Goal: Information Seeking & Learning: Learn about a topic

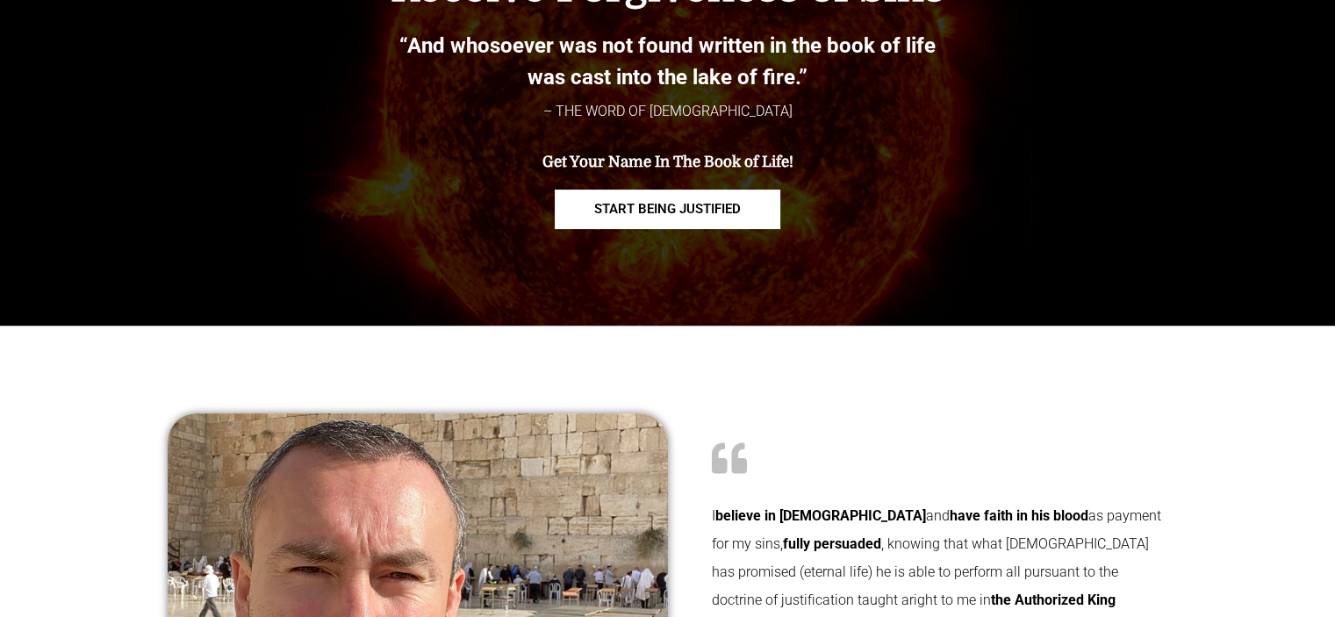
scroll to position [351, 0]
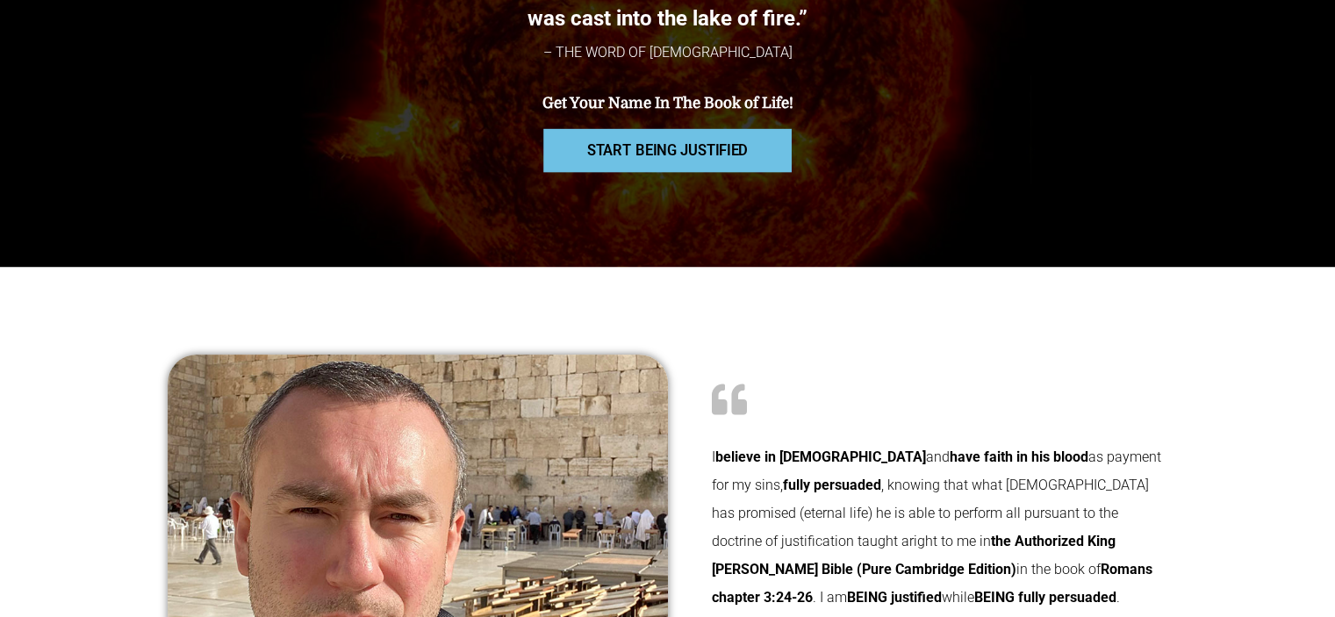
click at [730, 151] on span "START BEING JUSTIFIED" at bounding box center [667, 150] width 161 height 15
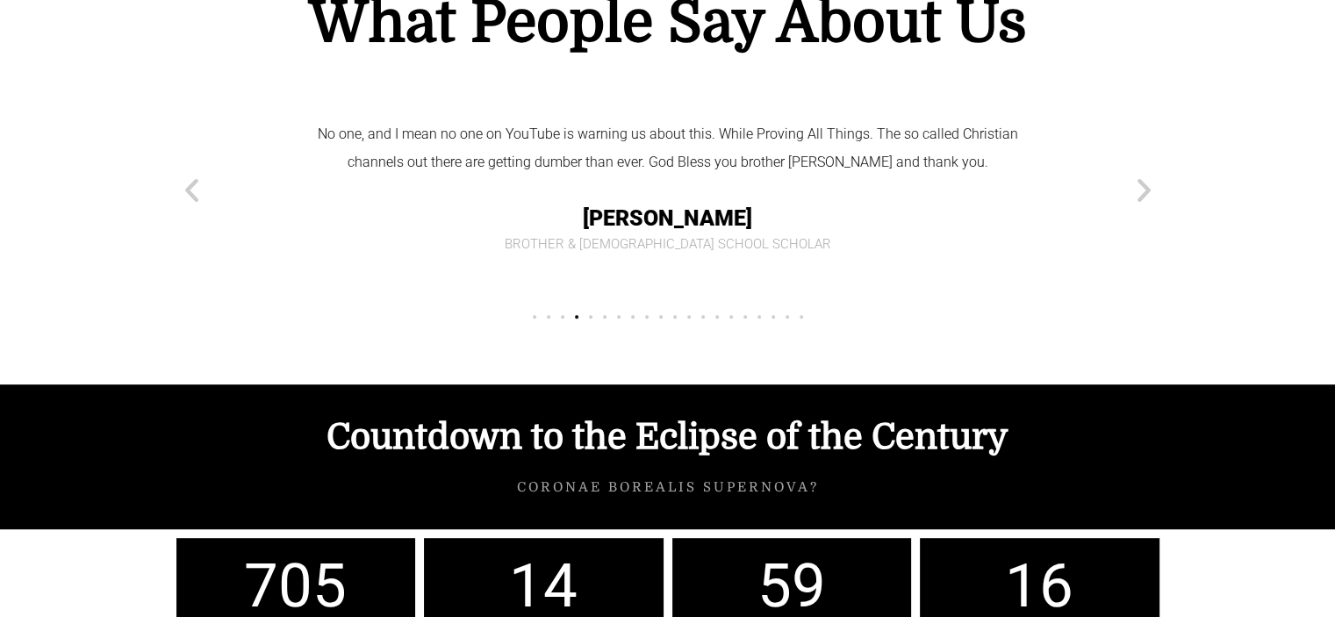
scroll to position [7460, 0]
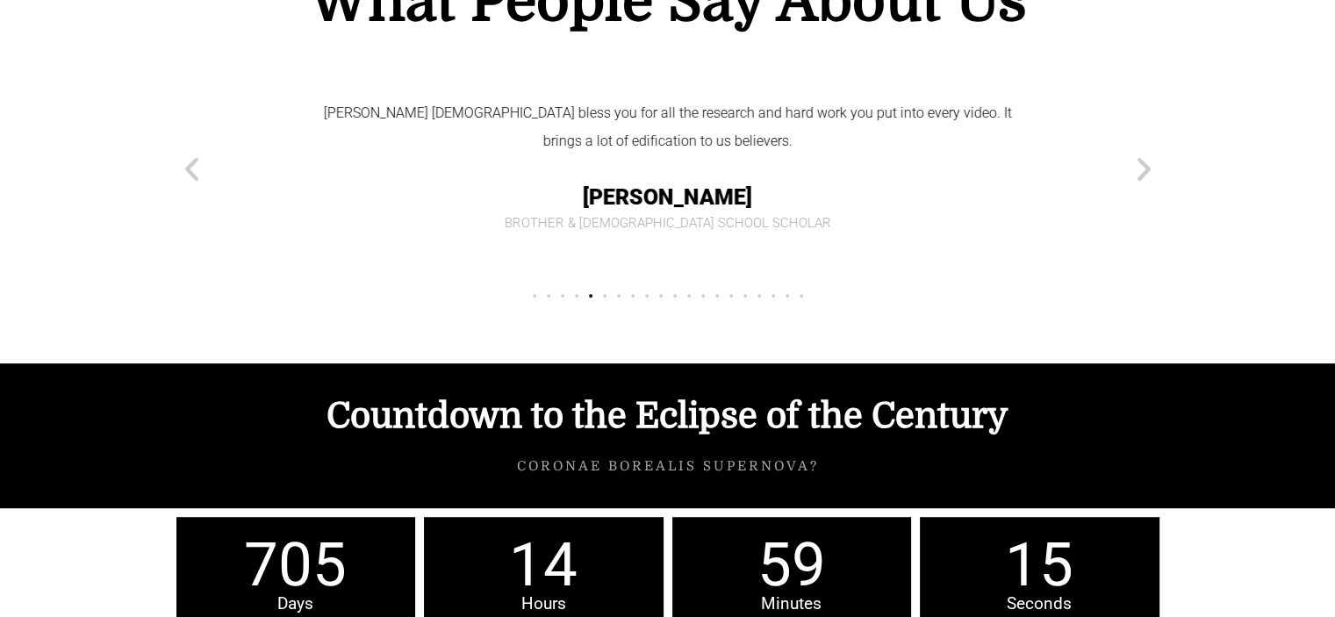
click at [484, 154] on div "Marco God bless you for all the research and hard work you put into every video…" at bounding box center [668, 168] width 756 height 214
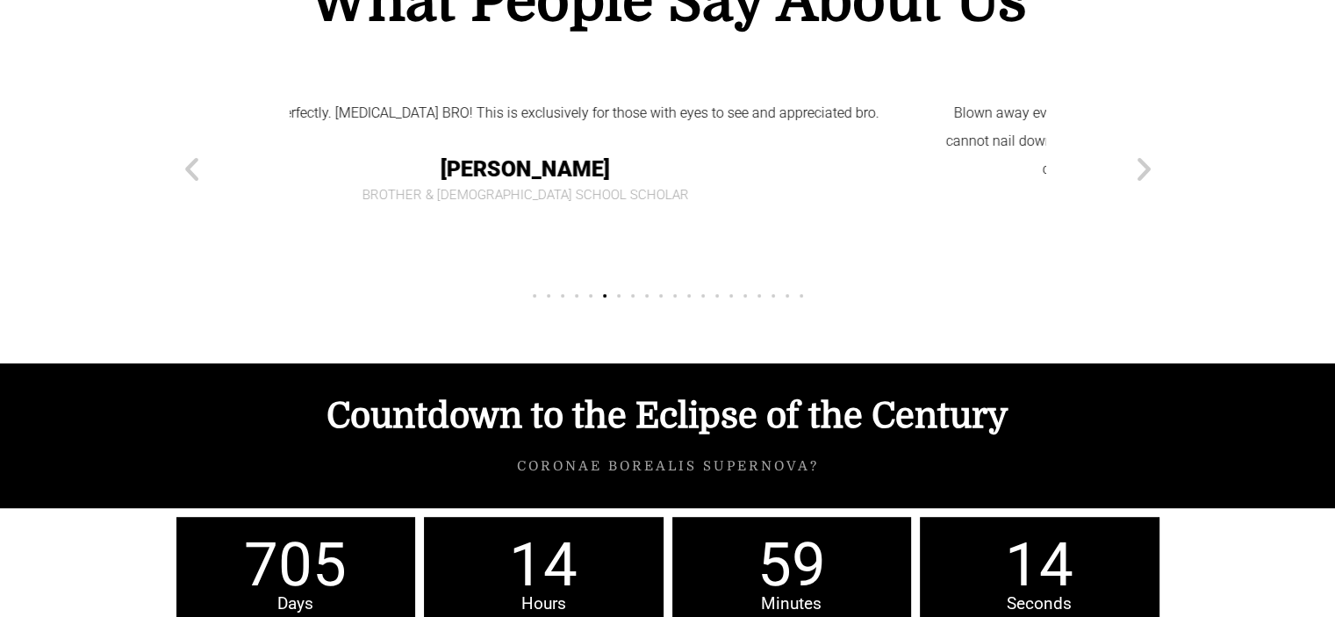
click at [143, 169] on section "What People Say About Us You're the lone watchman, Marco, always watch you, you…" at bounding box center [667, 134] width 1335 height 458
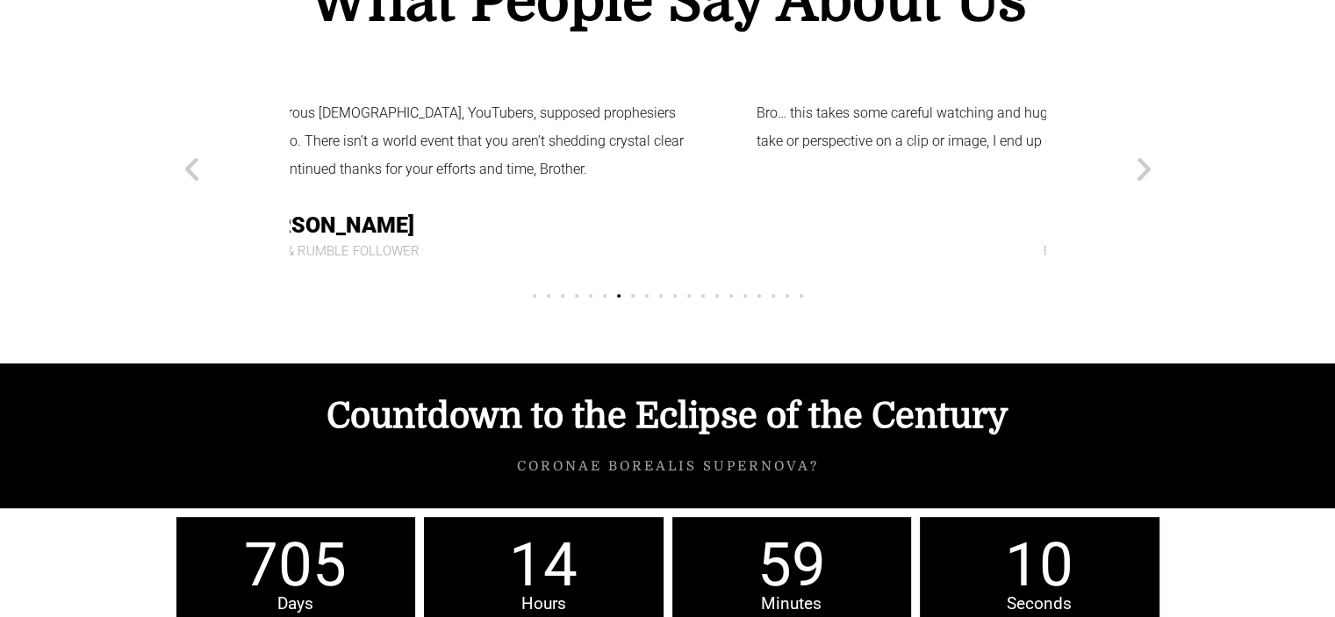
click at [301, 205] on cite "Jennifer P. Sister & Rumble Follower" at bounding box center [329, 231] width 721 height 53
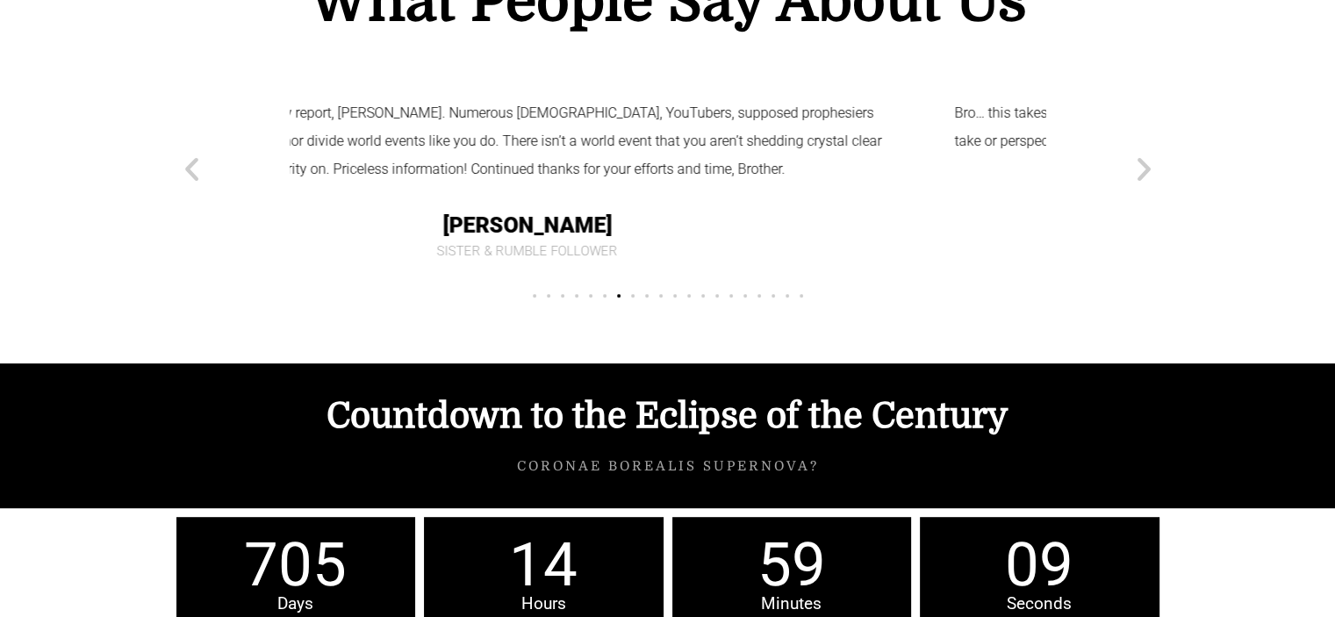
click at [262, 133] on div "You're the lone watchman, Marco, always watch you, you have EVERY detail right …" at bounding box center [668, 185] width 1000 height 249
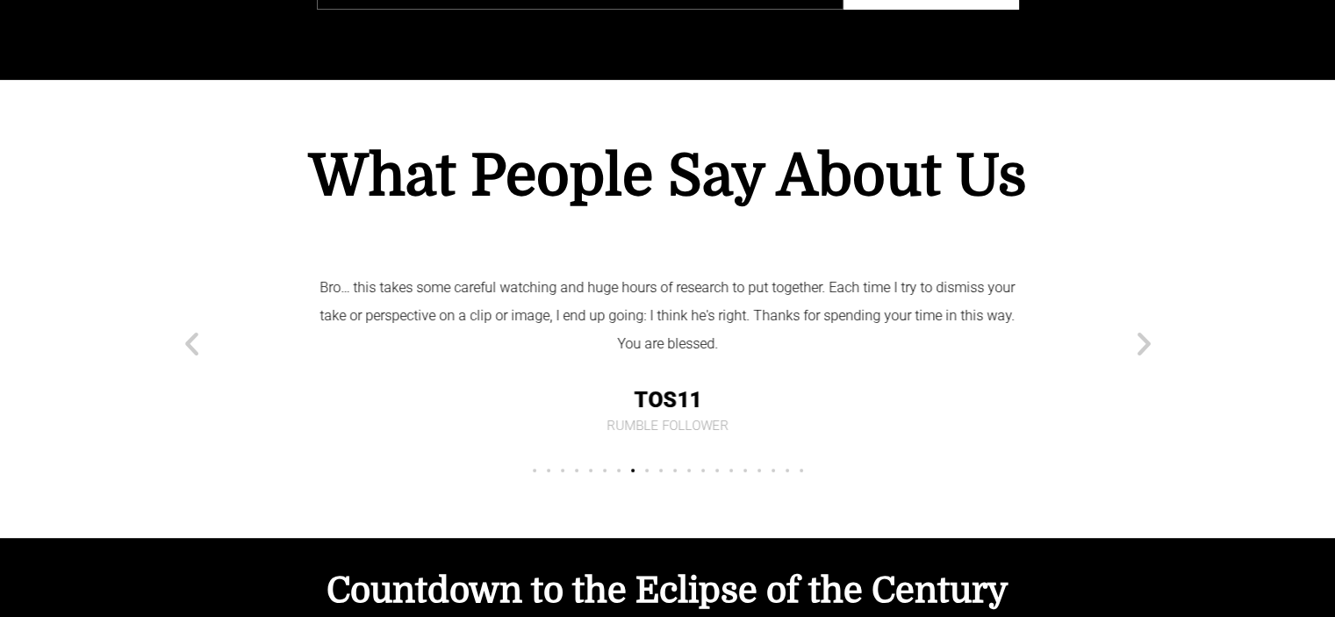
scroll to position [7284, 0]
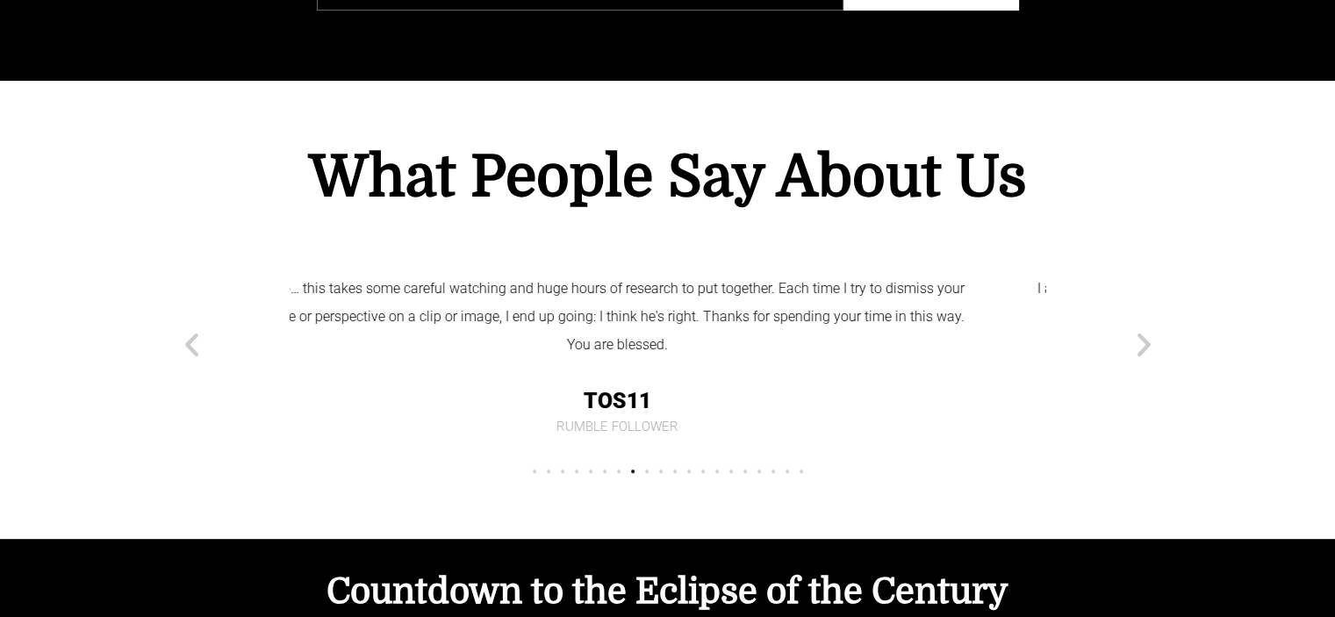
click at [421, 326] on div "Bro… this takes some careful watching and huge hours of research to put togethe…" at bounding box center [617, 354] width 721 height 159
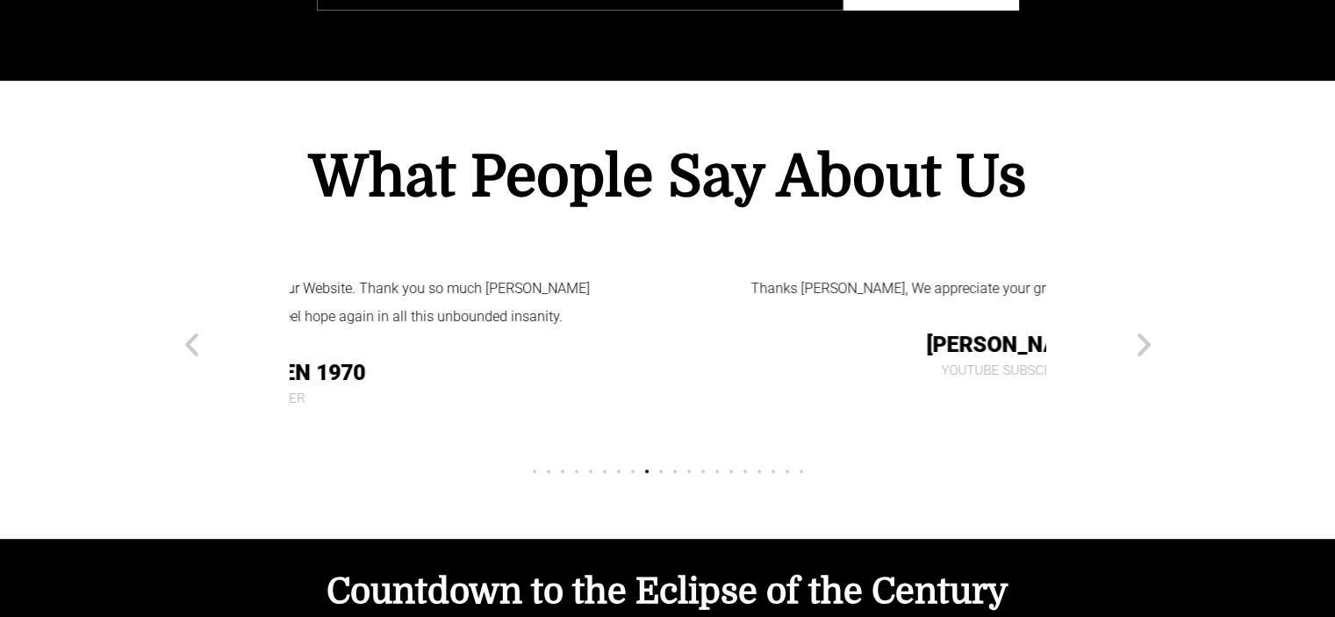
click at [419, 353] on cite "Rumpelstilzchen 1970 YouTube Subscriber" at bounding box center [235, 379] width 721 height 53
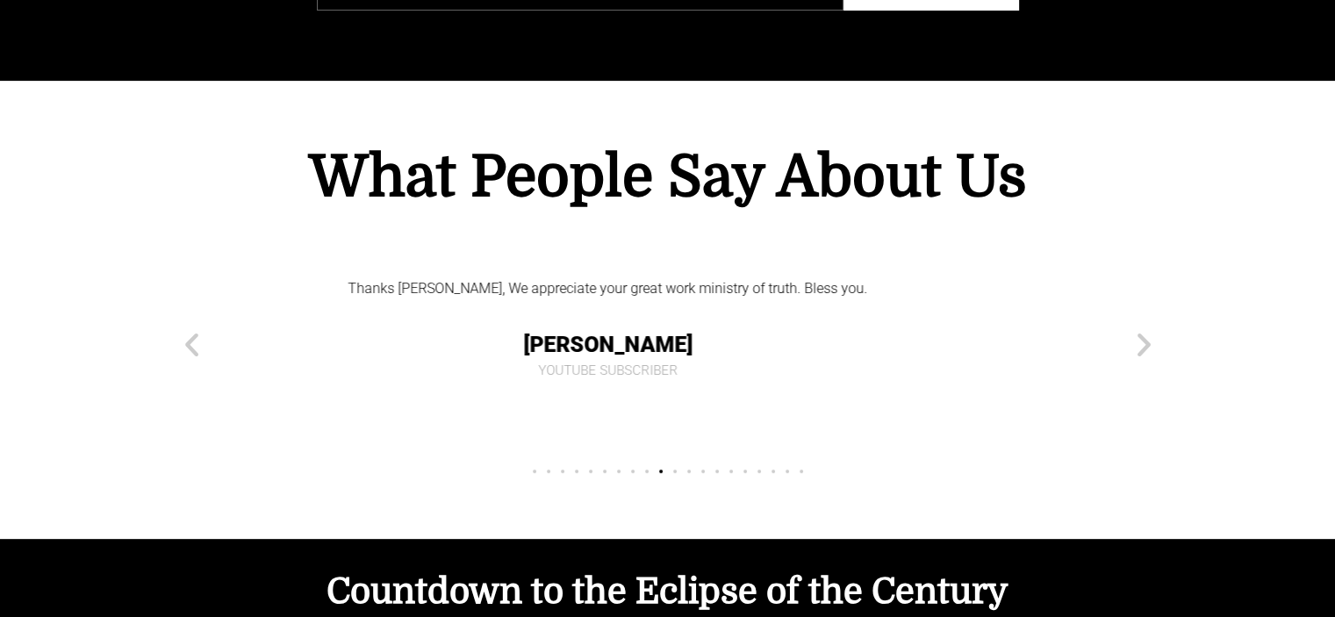
click at [82, 348] on section "What People Say About Us You're the lone watchman, Marco, always watch you, you…" at bounding box center [667, 310] width 1335 height 458
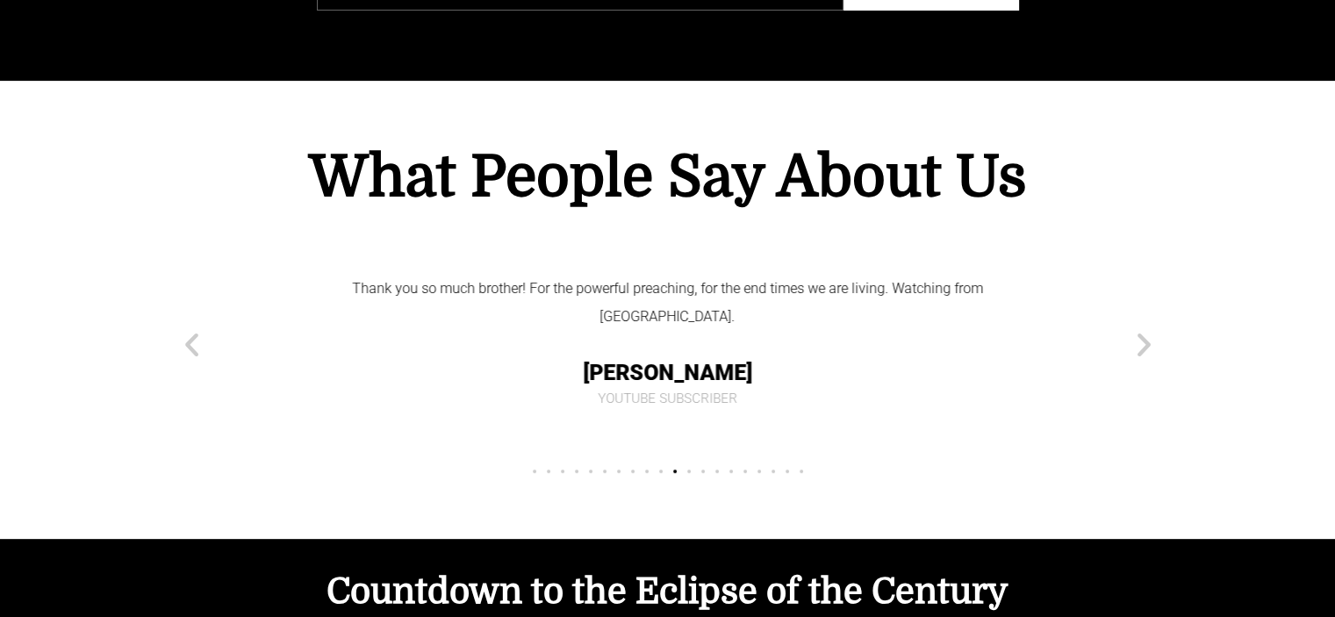
click at [1137, 329] on icon "Next slide" at bounding box center [1144, 344] width 31 height 31
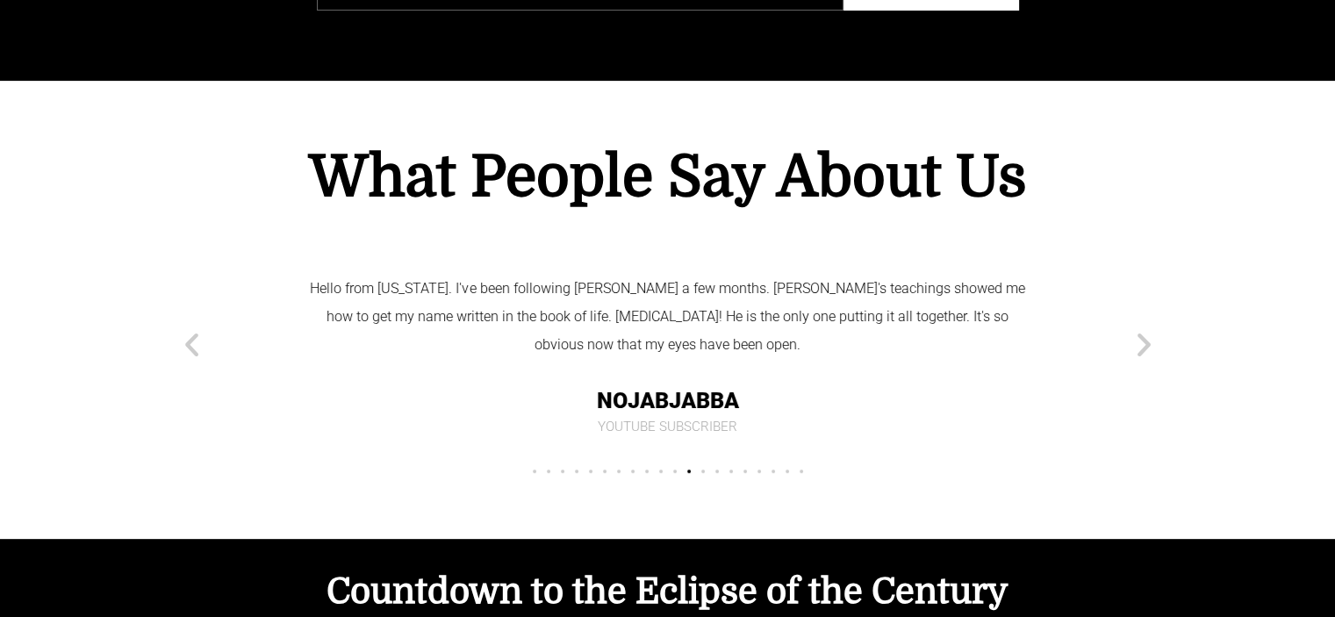
click at [1137, 329] on icon "Next slide" at bounding box center [1144, 344] width 31 height 31
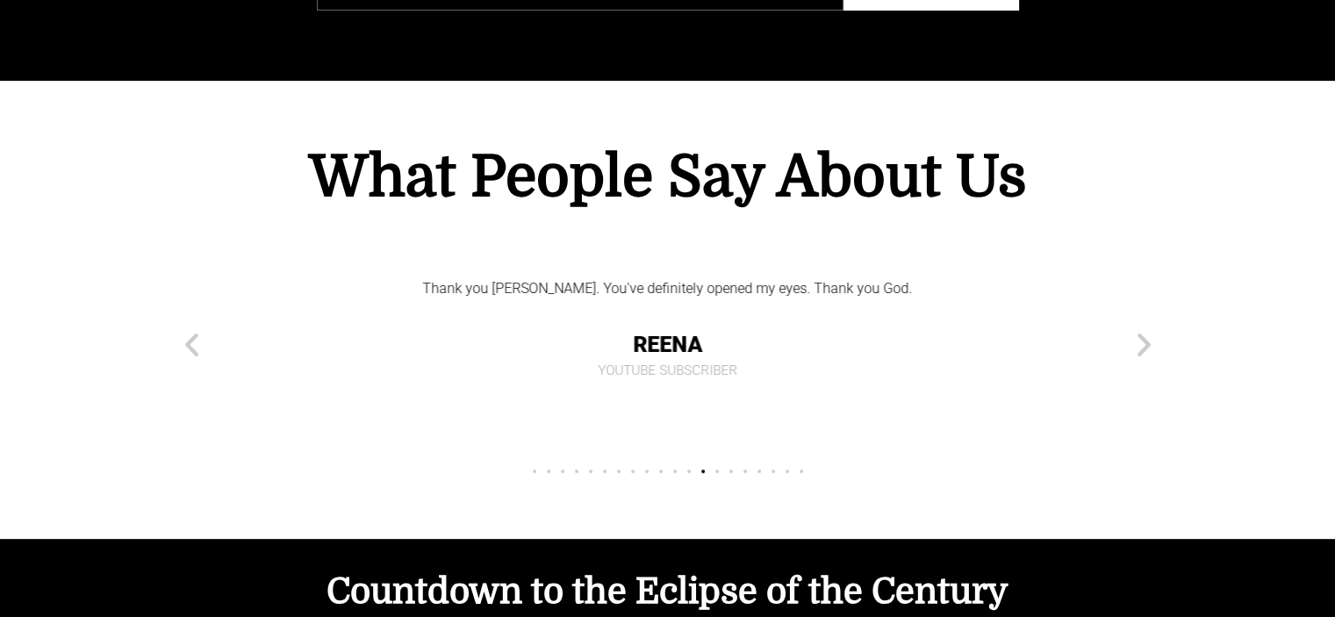
click at [1137, 329] on icon "Next slide" at bounding box center [1144, 344] width 31 height 31
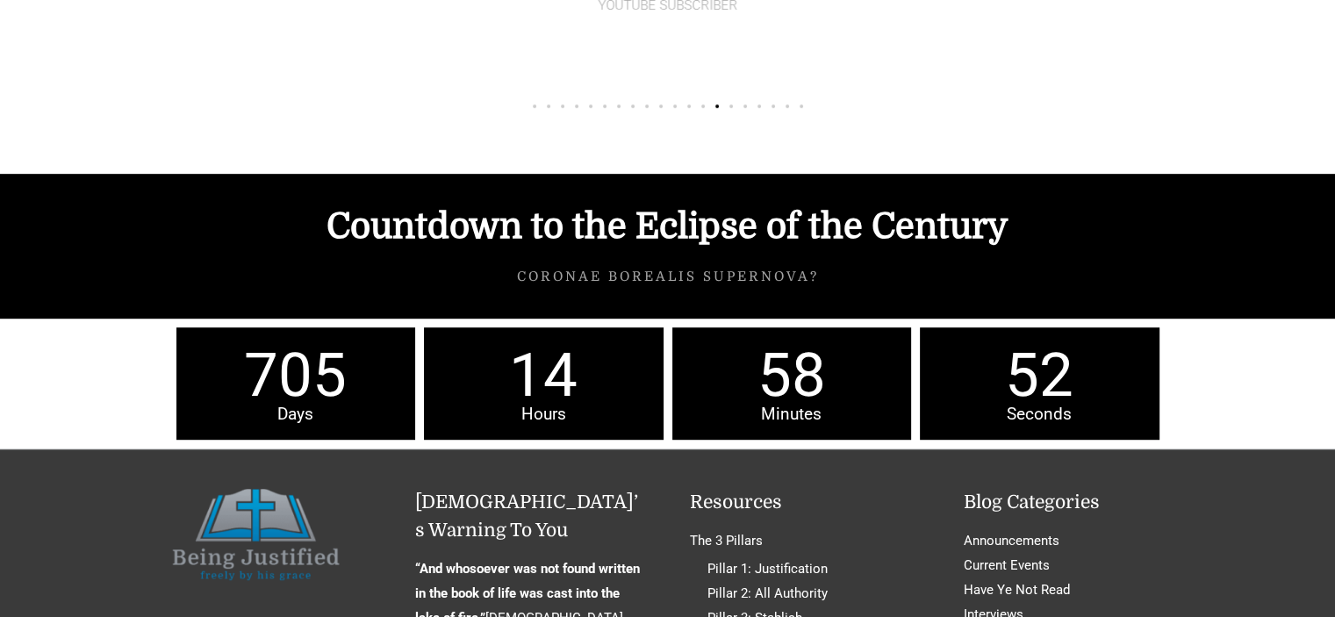
scroll to position [7723, 0]
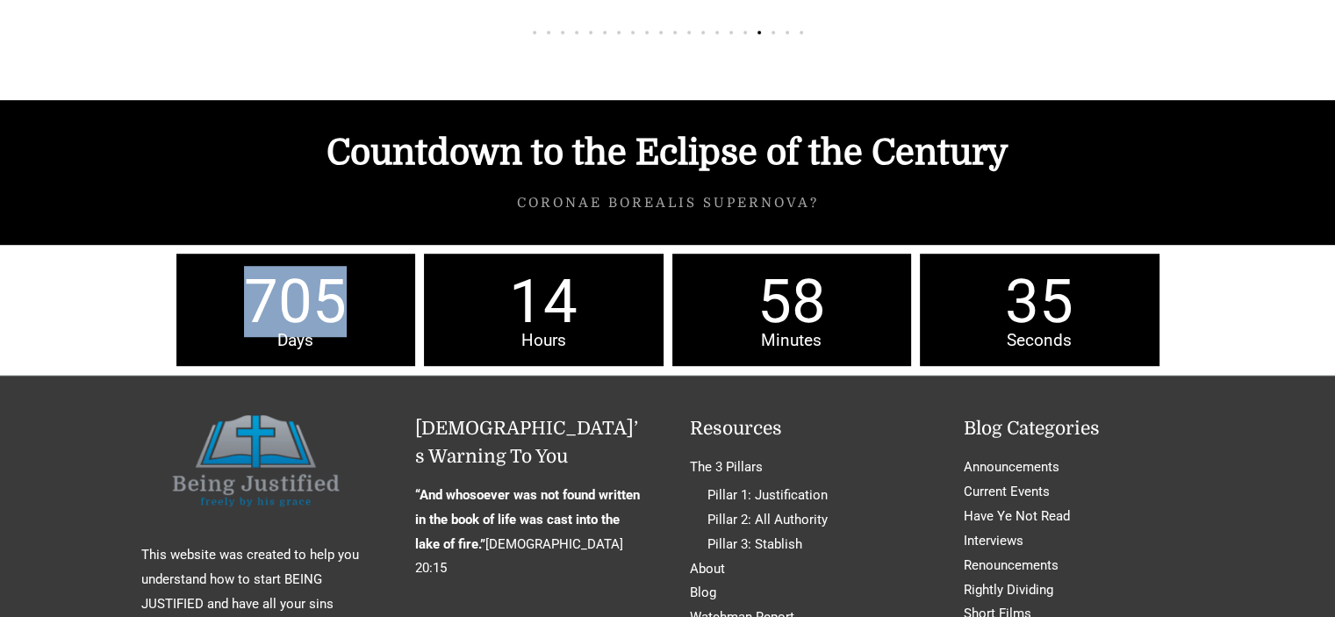
drag, startPoint x: 253, startPoint y: 233, endPoint x: 369, endPoint y: 238, distance: 116.8
click at [369, 271] on span "705" at bounding box center [296, 301] width 240 height 61
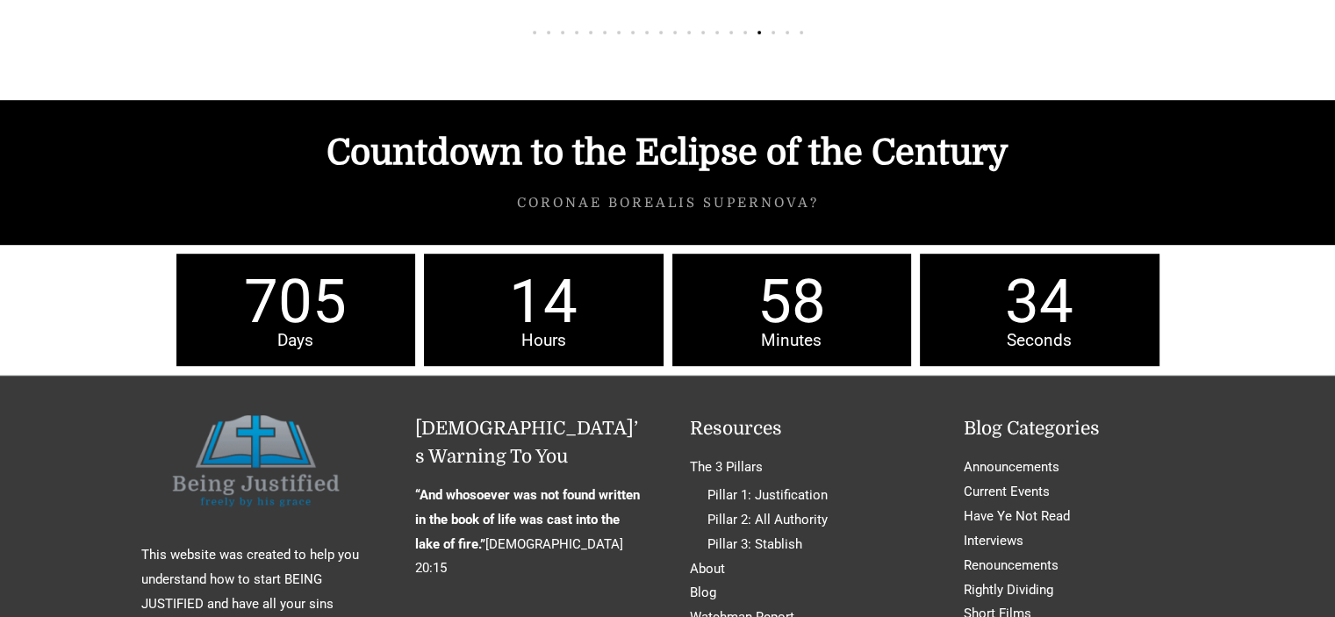
drag, startPoint x: 369, startPoint y: 238, endPoint x: 294, endPoint y: 269, distance: 81.8
click at [294, 332] on span "Days" at bounding box center [296, 340] width 240 height 17
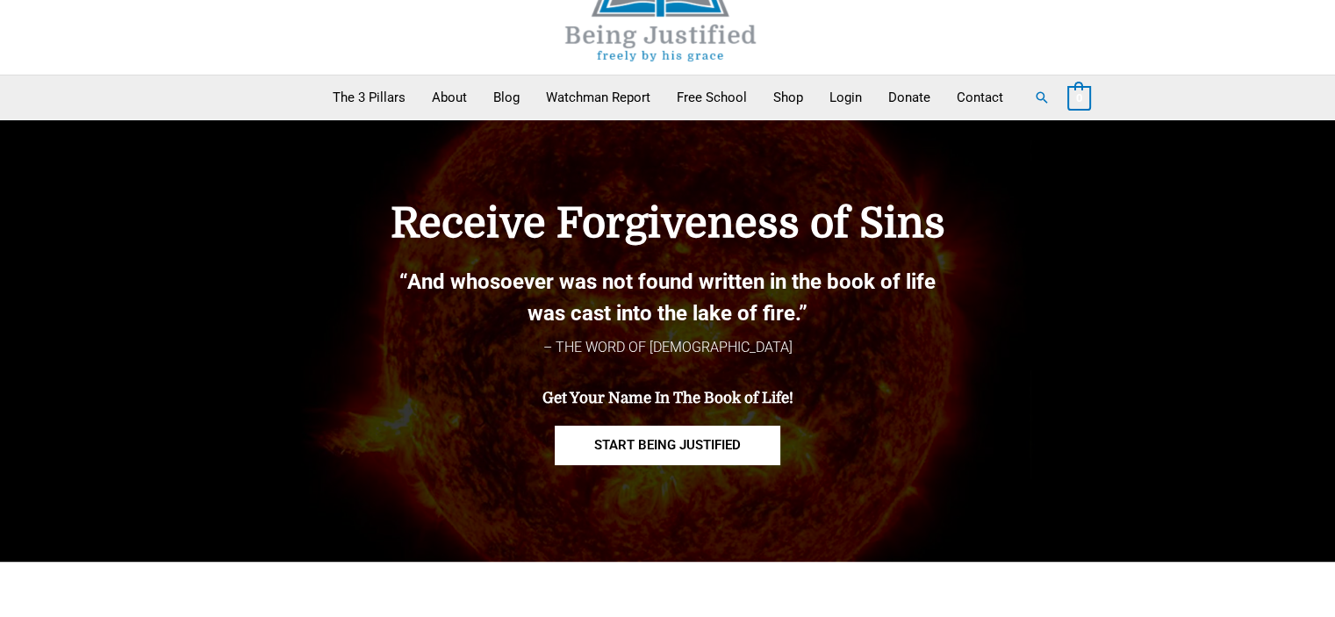
scroll to position [0, 0]
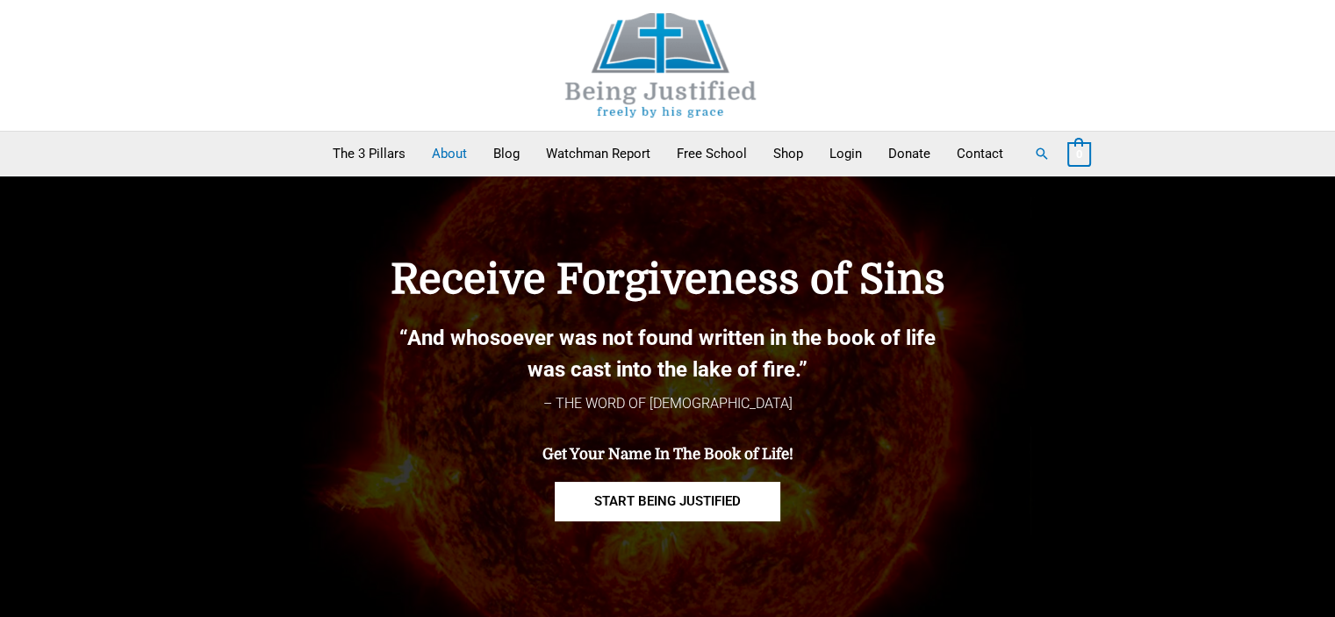
click at [425, 154] on link "About" at bounding box center [449, 154] width 61 height 44
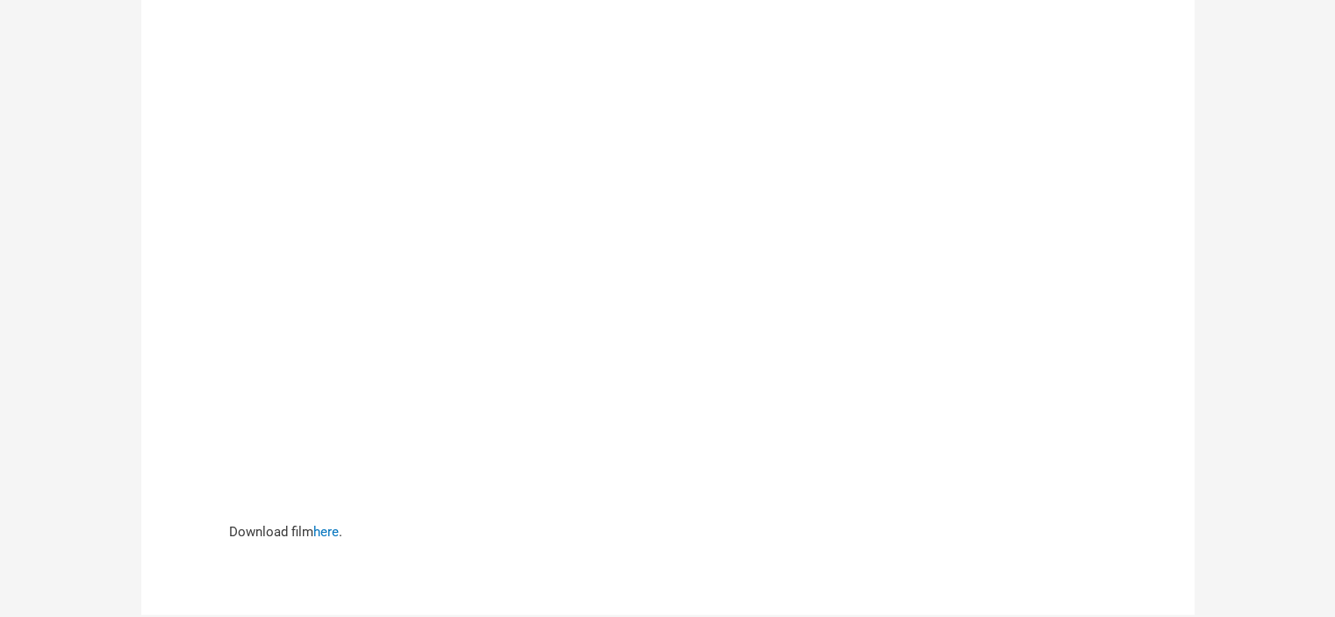
scroll to position [4476, 0]
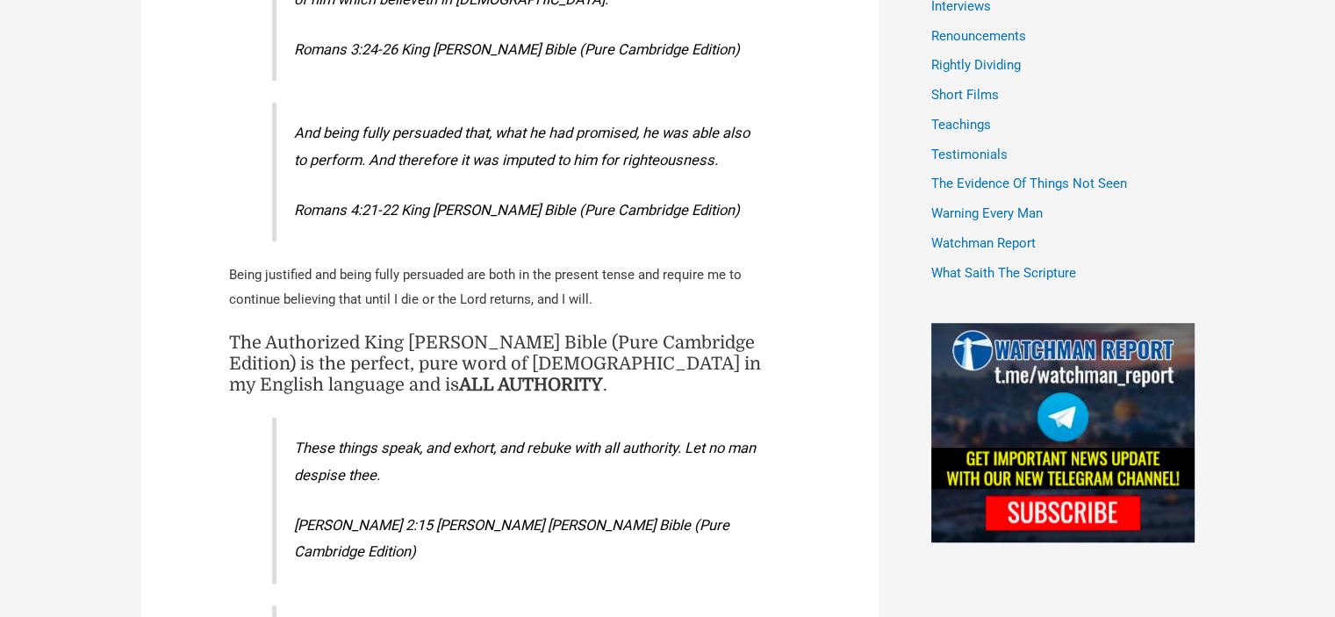
scroll to position [1316, 0]
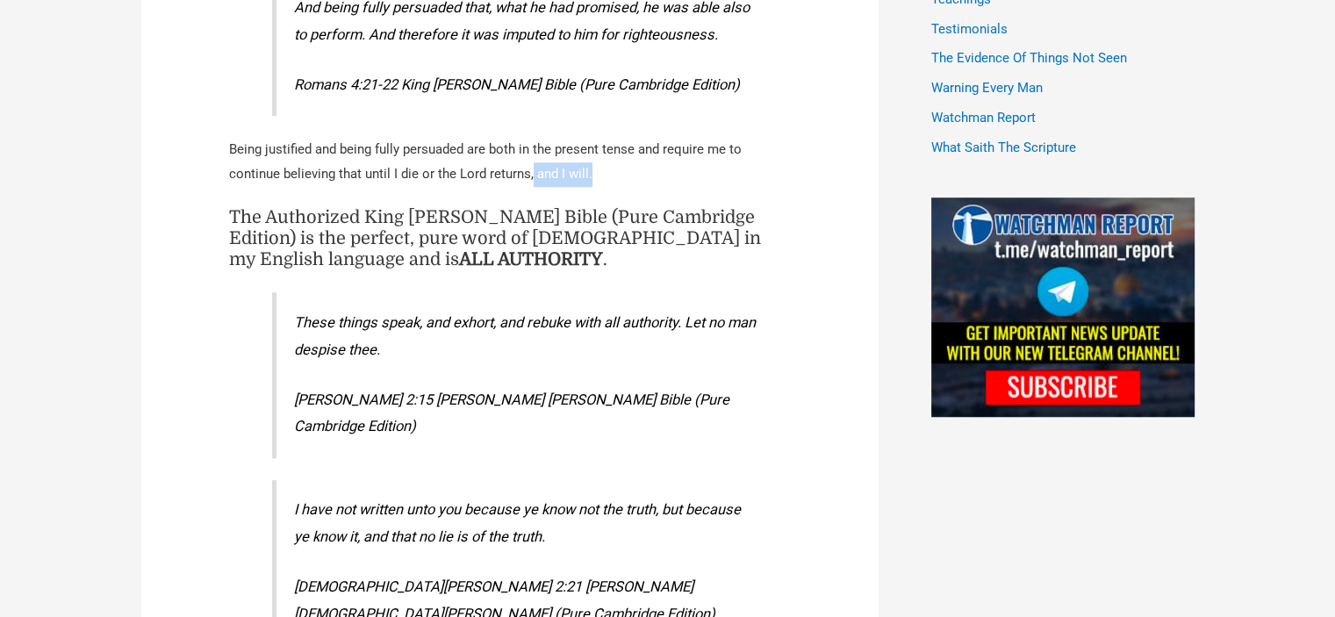
drag, startPoint x: 587, startPoint y: 126, endPoint x: 530, endPoint y: 125, distance: 57.1
click at [530, 138] on p "Being justified and being fully persuaded are both in the present tense and req…" at bounding box center [510, 162] width 562 height 49
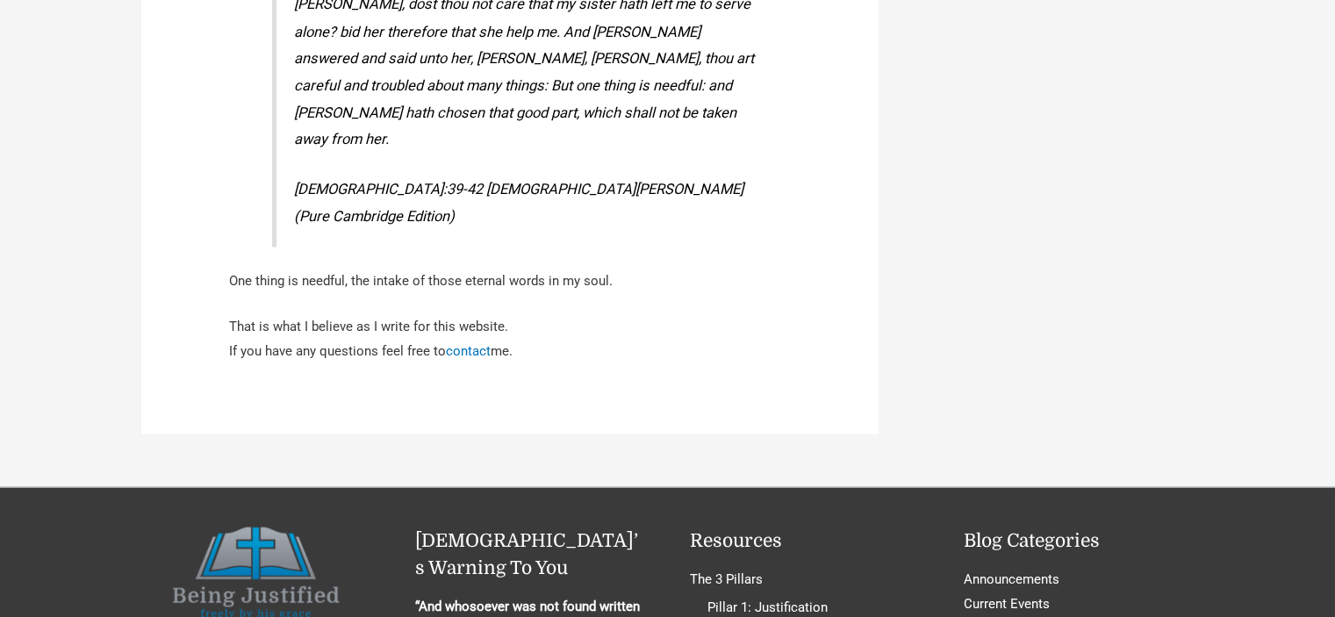
scroll to position [3401, 0]
